Goal: Navigation & Orientation: Find specific page/section

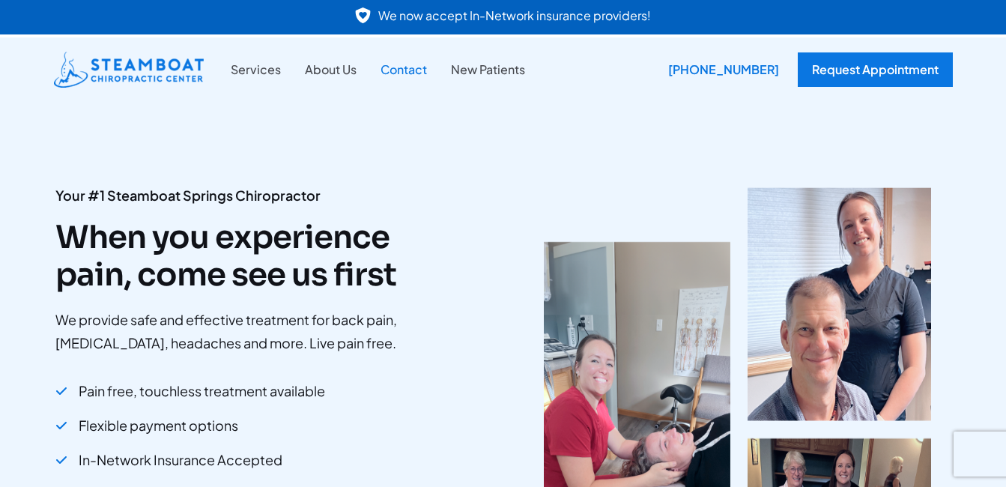
click at [406, 67] on link "Contact" at bounding box center [404, 69] width 70 height 19
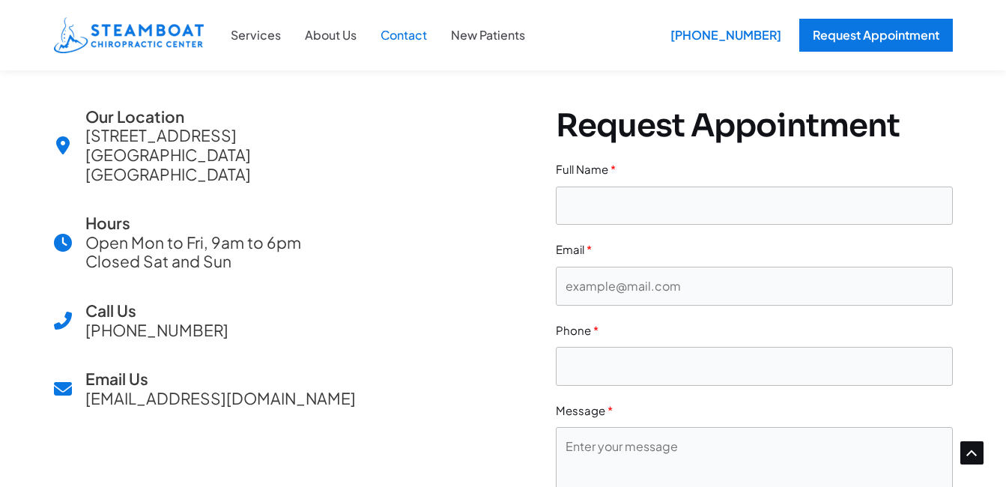
scroll to position [380, 0]
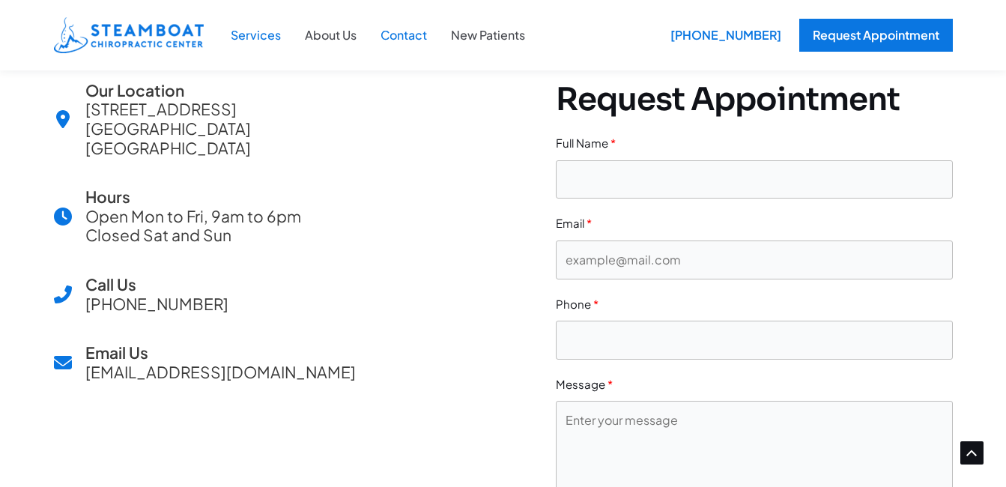
click at [240, 34] on link "Services" at bounding box center [256, 34] width 74 height 19
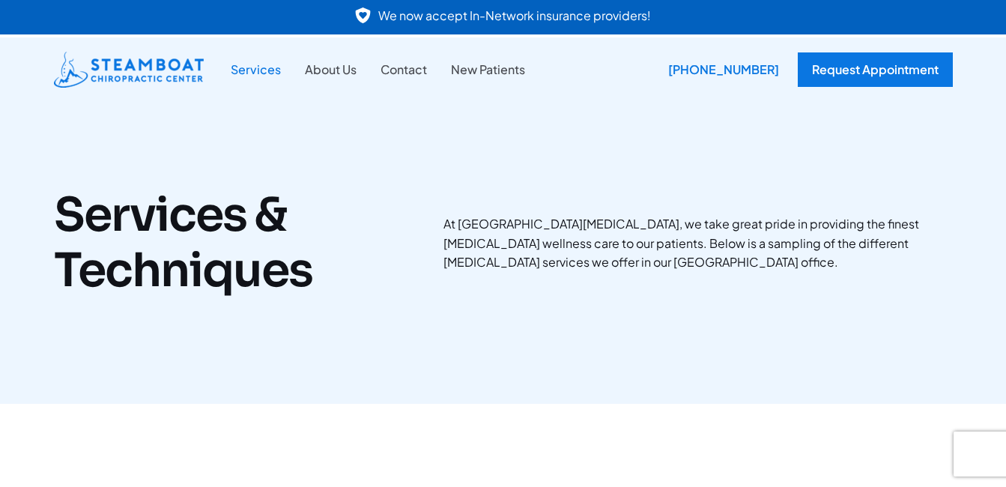
click at [332, 79] on div "Services About Us Contact New Patients" at bounding box center [322, 70] width 536 height 60
click at [333, 70] on link "About Us" at bounding box center [331, 69] width 76 height 19
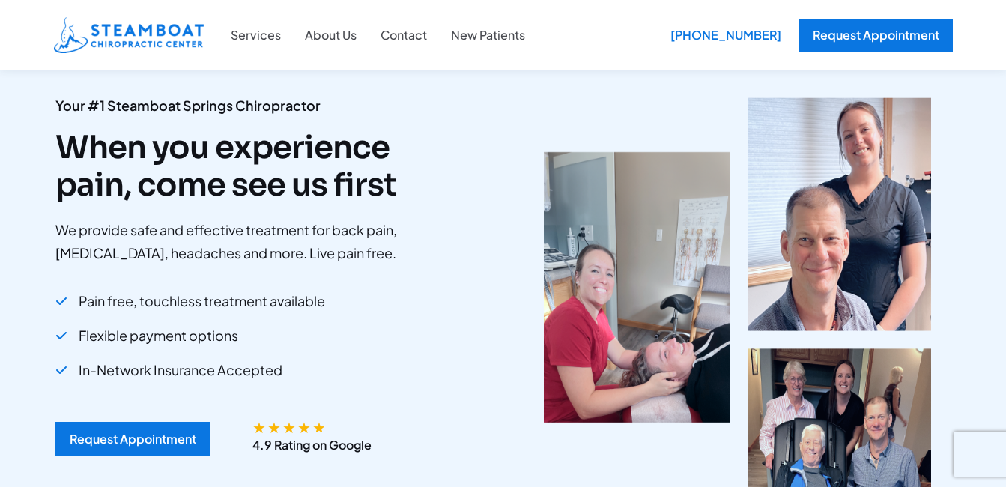
scroll to position [120, 0]
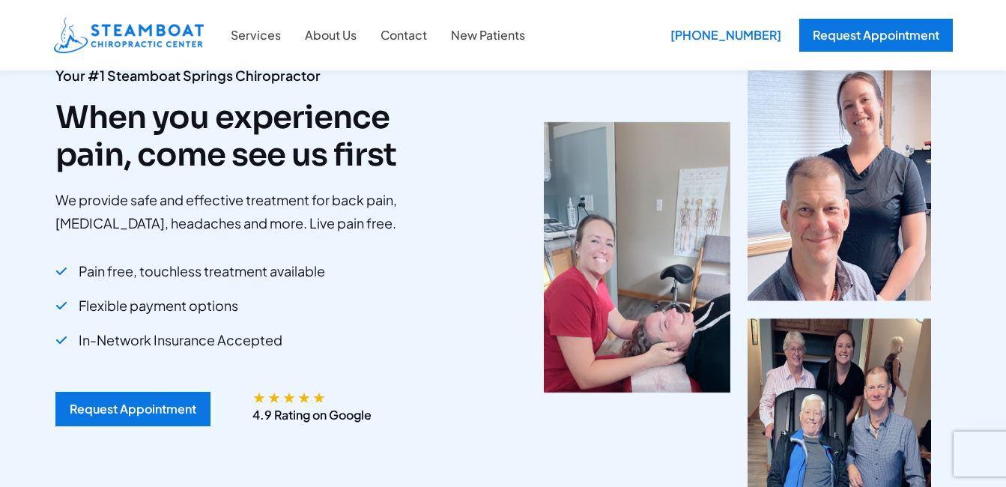
click at [36, 118] on div "Your #1 Steamboat Springs Chiropractor When you experience pain, come see us fi…" at bounding box center [503, 261] width 1006 height 686
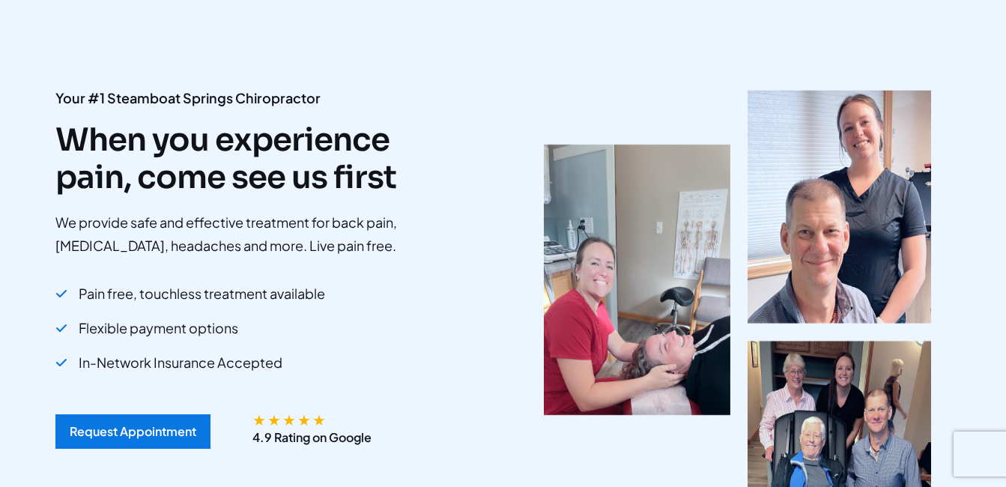
scroll to position [0, 0]
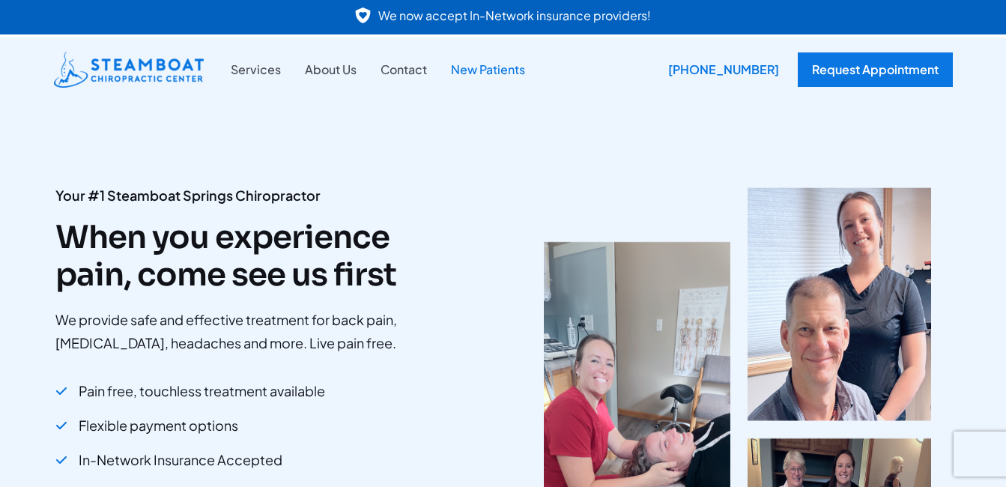
click at [499, 71] on link "New Patients" at bounding box center [488, 69] width 98 height 19
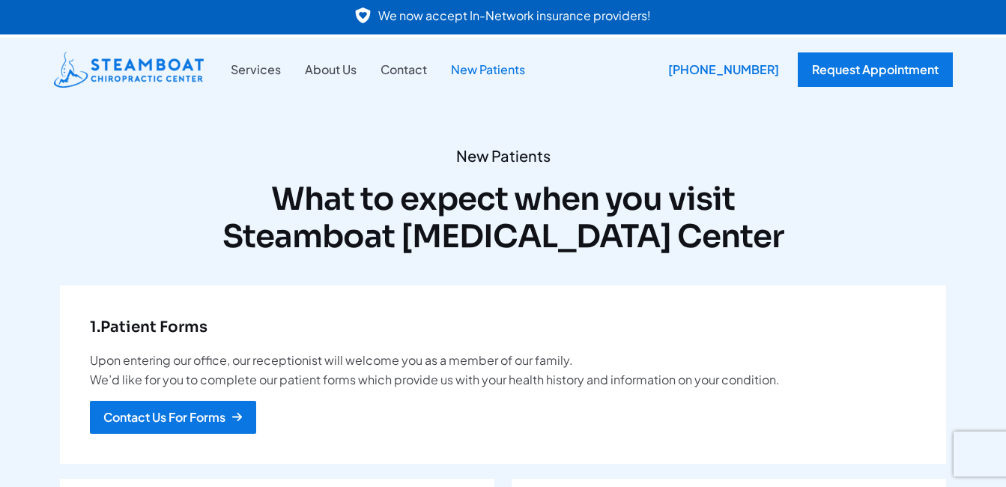
click at [429, 426] on div "Contact Us For Forms" at bounding box center [503, 417] width 826 height 33
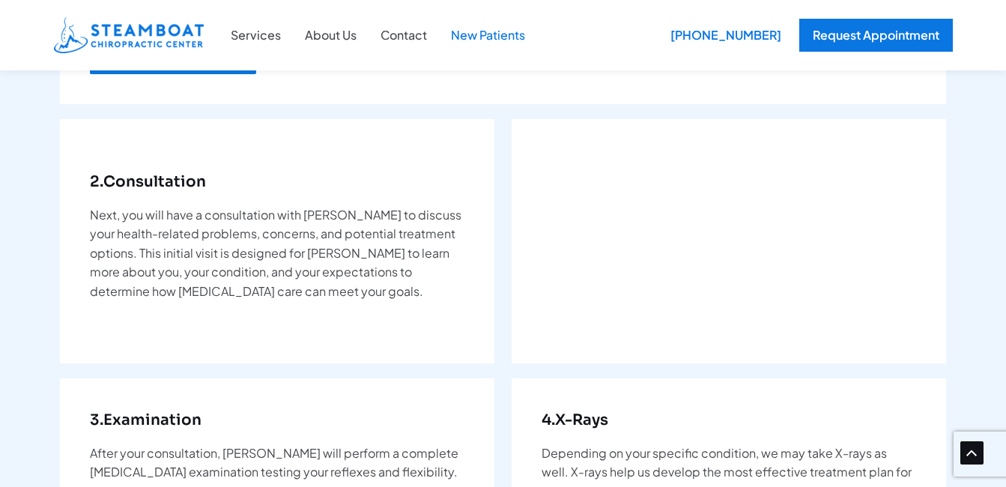
scroll to position [330, 0]
